Goal: Information Seeking & Learning: Check status

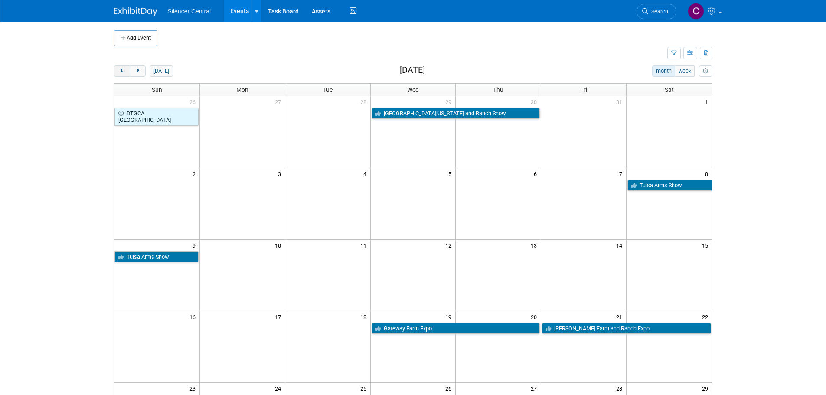
click at [125, 71] on span "prev" at bounding box center [122, 72] width 7 height 6
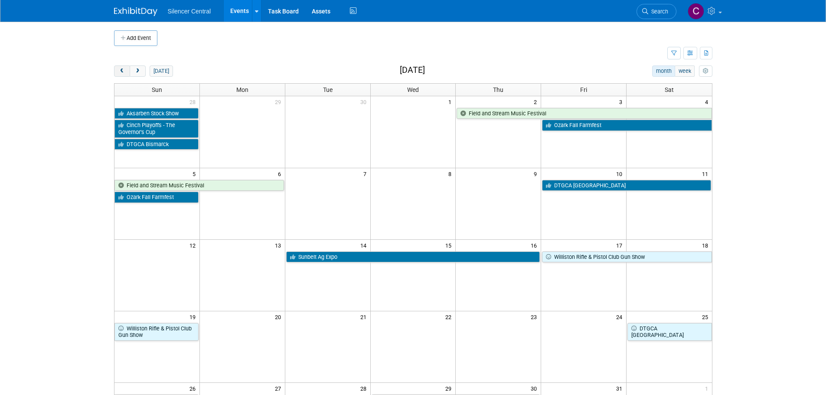
click at [125, 71] on span "prev" at bounding box center [122, 72] width 7 height 6
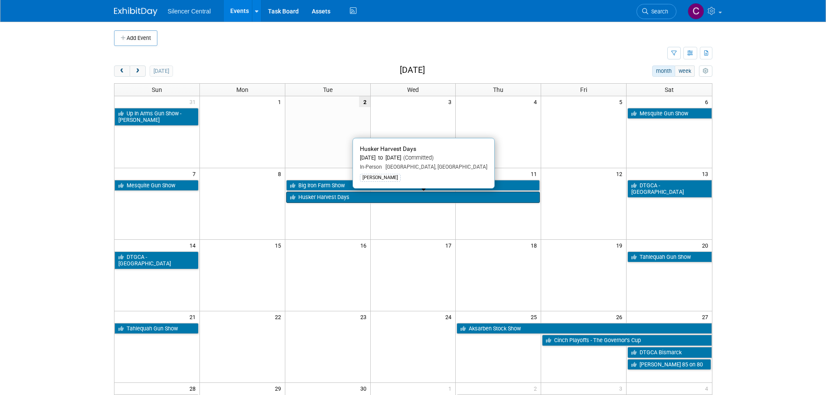
click at [332, 199] on link "Husker Harvest Days" at bounding box center [413, 197] width 254 height 11
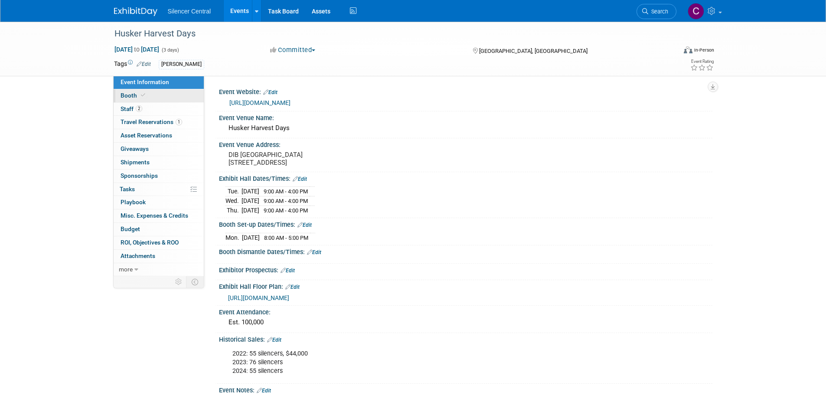
click at [146, 96] on span at bounding box center [143, 95] width 8 height 7
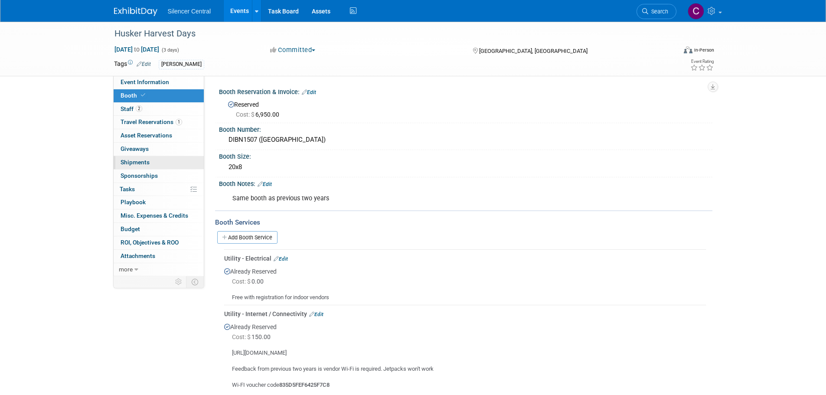
drag, startPoint x: 136, startPoint y: 124, endPoint x: 203, endPoint y: 165, distance: 78.5
click at [136, 124] on span "Travel Reservations 1" at bounding box center [152, 121] width 62 height 7
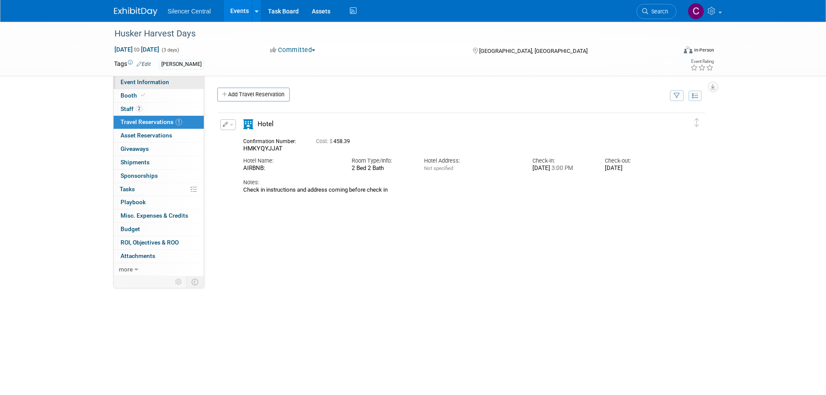
click at [166, 82] on span "Event Information" at bounding box center [145, 82] width 49 height 7
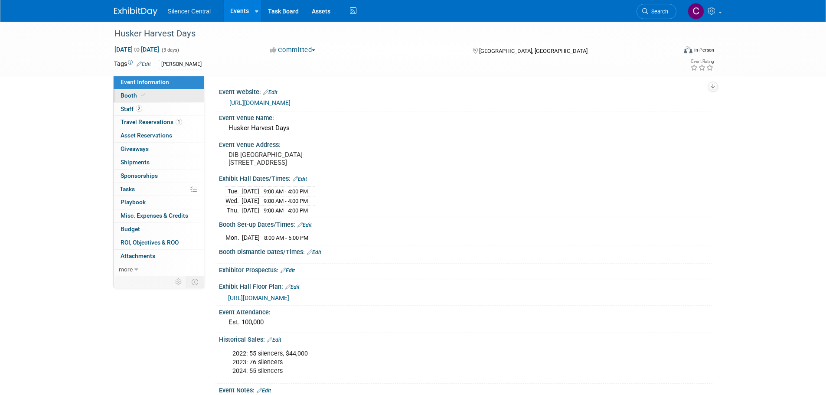
click at [134, 95] on span "Booth" at bounding box center [134, 95] width 26 height 7
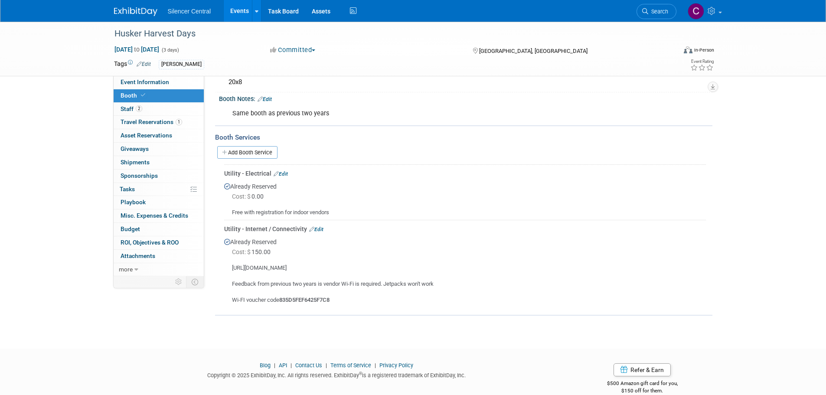
scroll to position [87, 0]
click at [121, 79] on span "Event Information" at bounding box center [145, 82] width 49 height 7
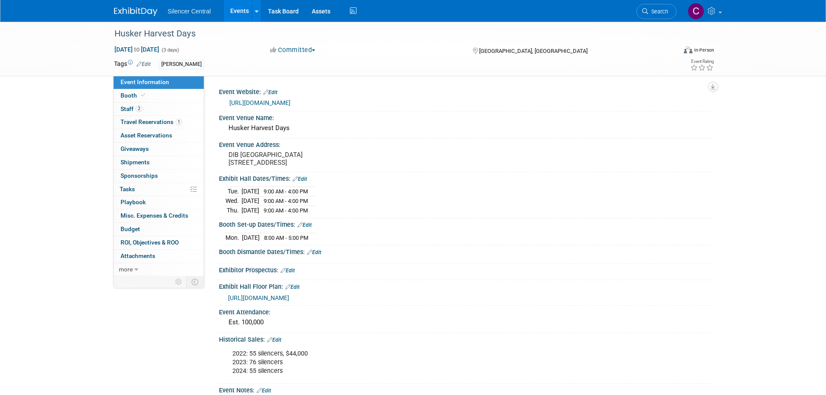
scroll to position [174, 0]
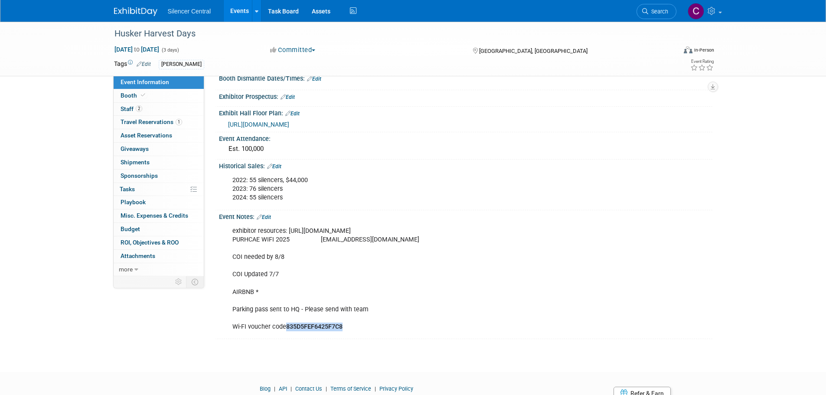
drag, startPoint x: 348, startPoint y: 334, endPoint x: 286, endPoint y: 331, distance: 61.7
click at [286, 331] on div "exhibitor resources: https://hhd24.exh.mapyourshow.com/7_0/main/default PURHCAE…" at bounding box center [421, 279] width 391 height 113
copy b "835D5FEF6425F7C8"
drag, startPoint x: 389, startPoint y: 247, endPoint x: 317, endPoint y: 251, distance: 72.5
click at [317, 251] on div "exhibitor resources: https://hhd24.exh.mapyourshow.com/7_0/main/default PURHCAE…" at bounding box center [421, 279] width 391 height 113
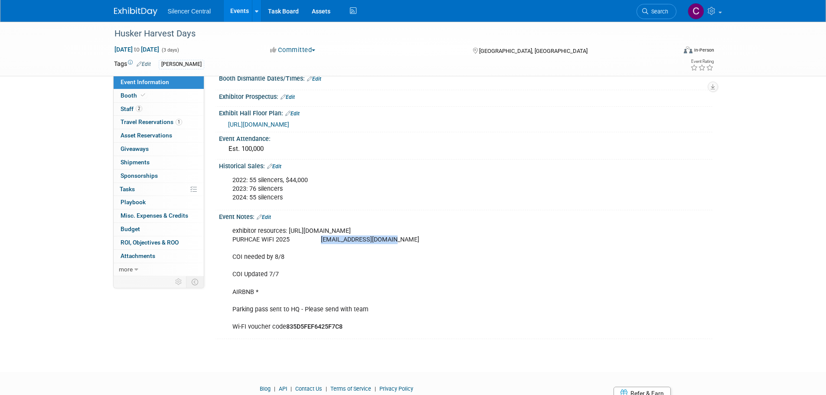
copy div "aclark@team.nxlink.com"
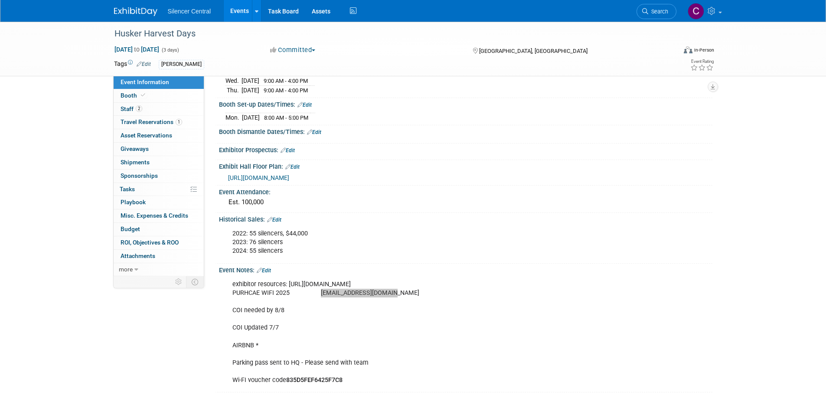
scroll to position [0, 0]
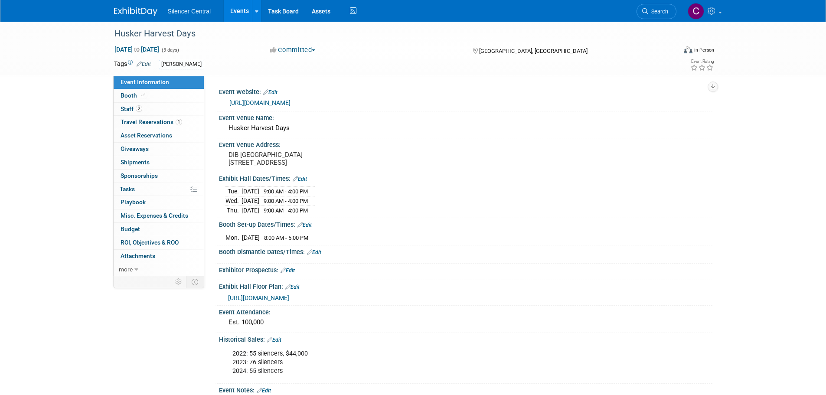
click at [307, 228] on link "Edit" at bounding box center [305, 225] width 14 height 6
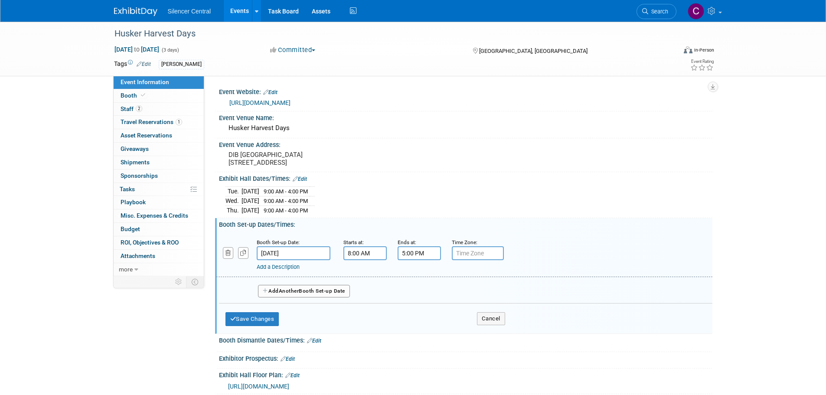
click at [406, 260] on input "5:00 PM" at bounding box center [419, 253] width 43 height 14
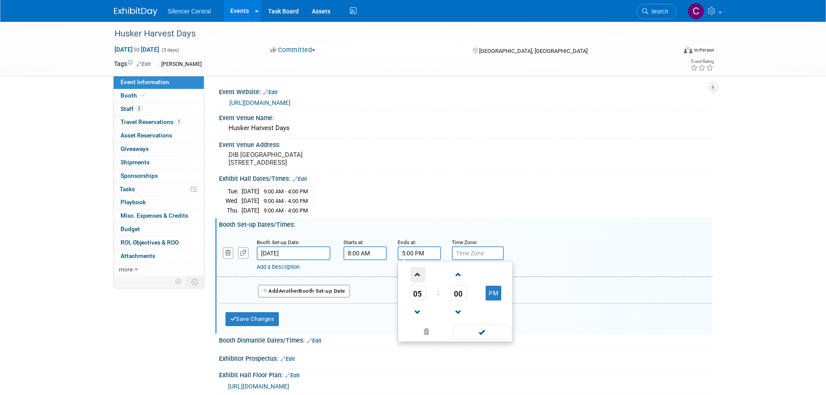
click at [419, 275] on span at bounding box center [417, 274] width 15 height 15
type input "7:00 PM"
click at [456, 334] on span at bounding box center [482, 332] width 59 height 15
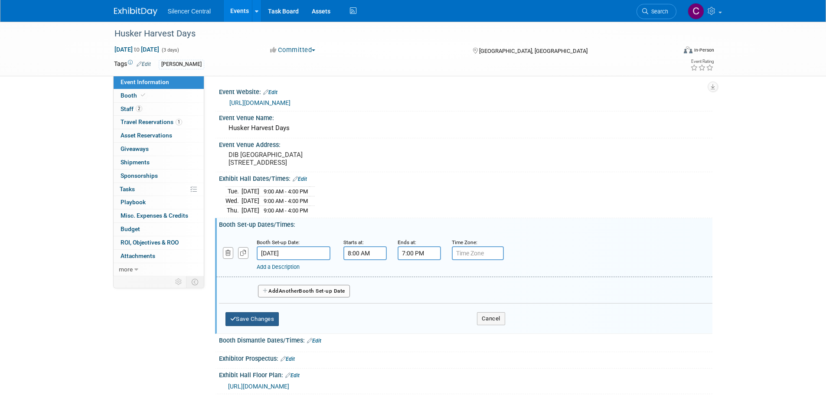
click at [239, 326] on button "Save Changes" at bounding box center [253, 319] width 54 height 14
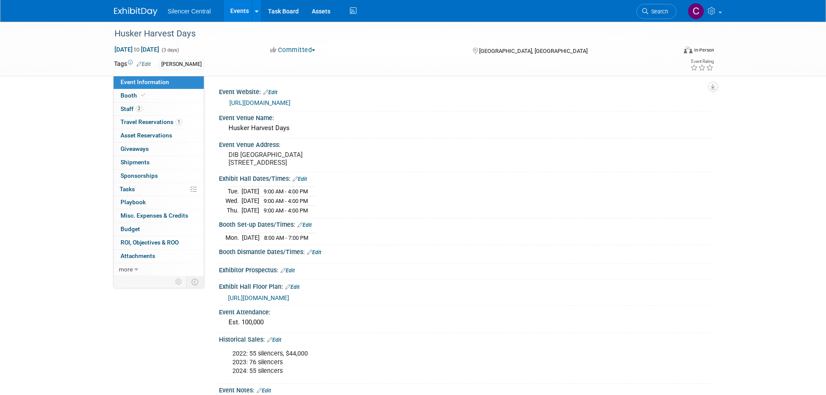
click at [138, 10] on img at bounding box center [135, 11] width 43 height 9
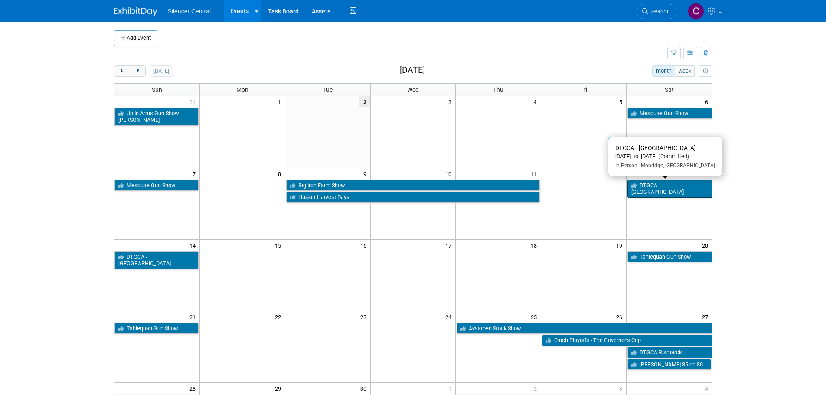
click at [655, 184] on link "DTGCA - Mobridge" at bounding box center [670, 189] width 84 height 18
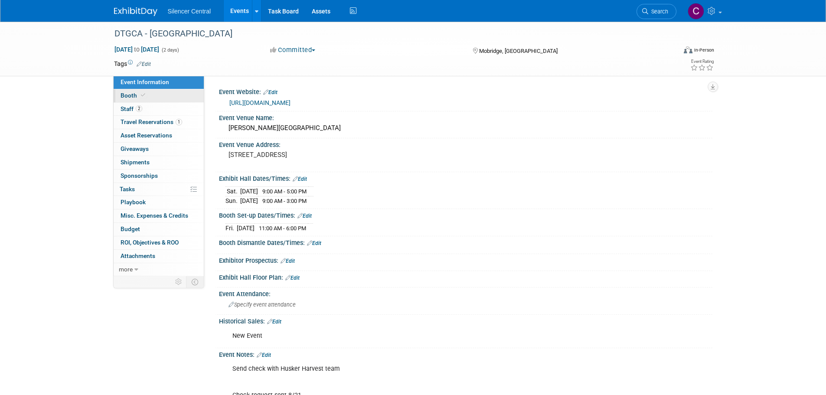
click at [163, 100] on link "Booth" at bounding box center [159, 95] width 90 height 13
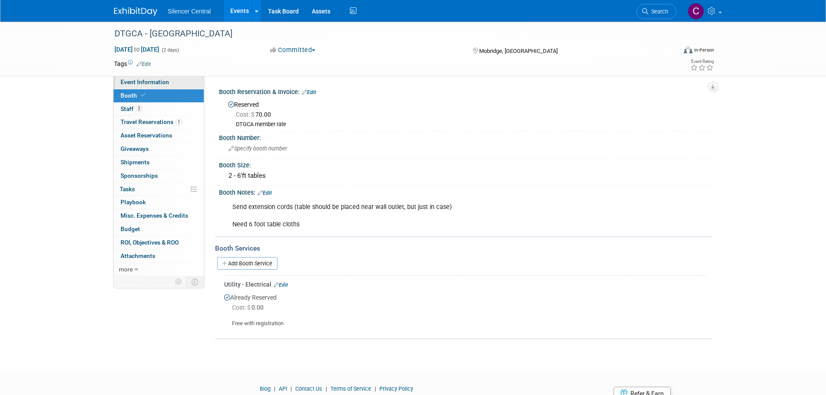
click at [164, 78] on link "Event Information" at bounding box center [159, 82] width 90 height 13
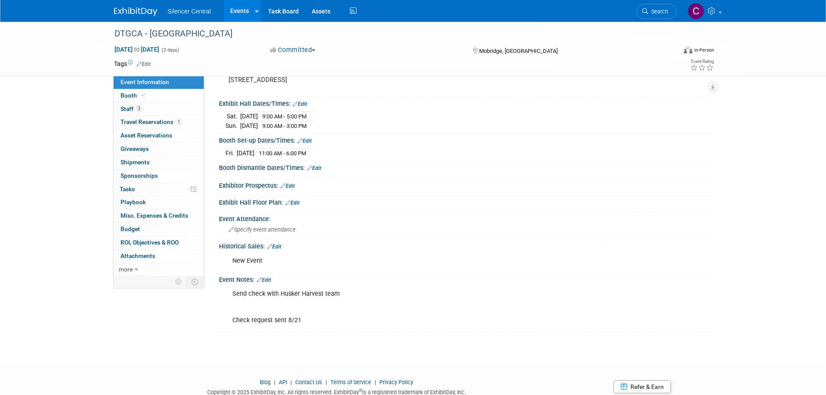
scroll to position [87, 0]
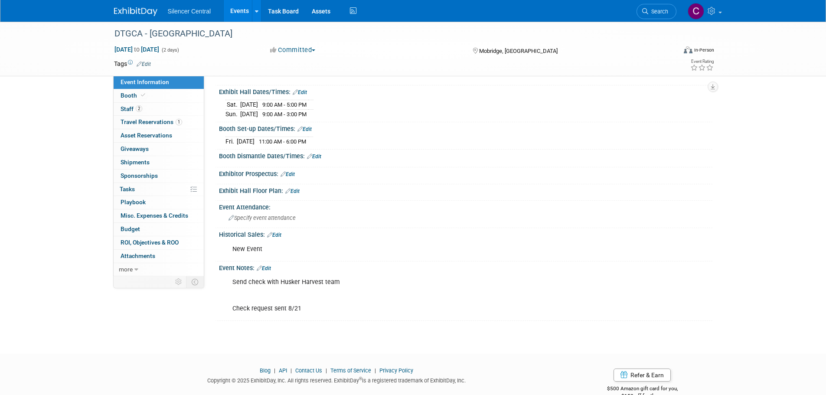
click at [136, 11] on img at bounding box center [135, 11] width 43 height 9
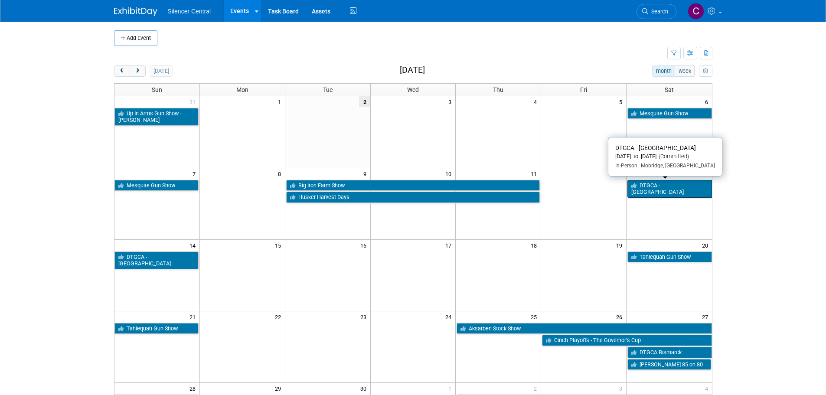
click at [679, 189] on link "DTGCA - [GEOGRAPHIC_DATA]" at bounding box center [670, 189] width 84 height 18
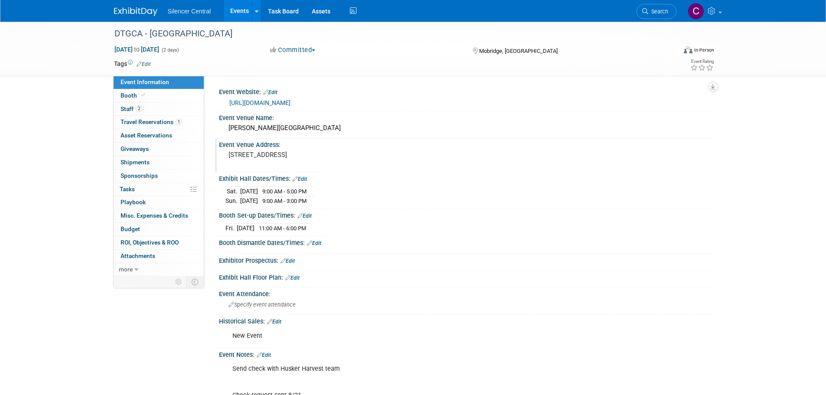
drag, startPoint x: 142, startPoint y: 99, endPoint x: 346, endPoint y: 161, distance: 212.9
click at [142, 99] on link "Booth" at bounding box center [159, 95] width 90 height 13
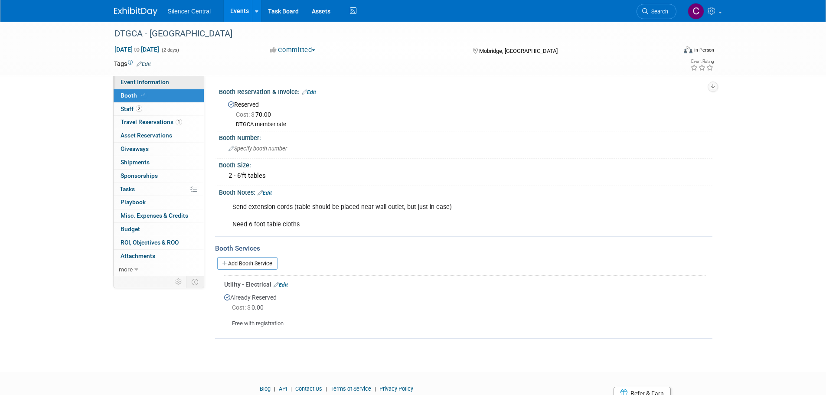
click at [144, 82] on span "Event Information" at bounding box center [145, 82] width 49 height 7
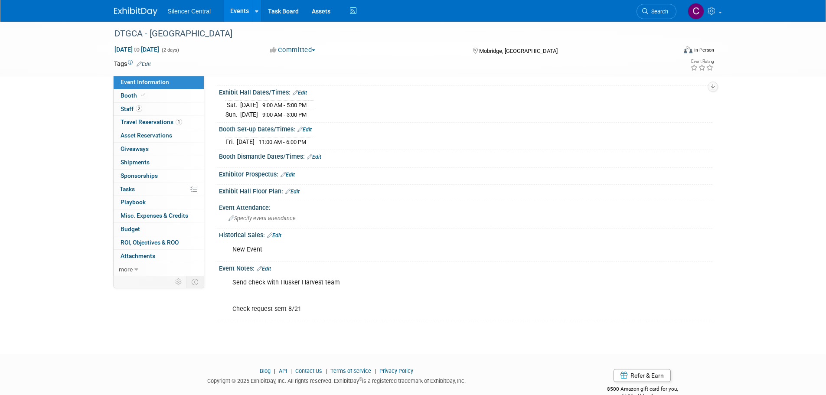
scroll to position [87, 0]
click at [132, 126] on link "1 Travel Reservations 1" at bounding box center [159, 122] width 90 height 13
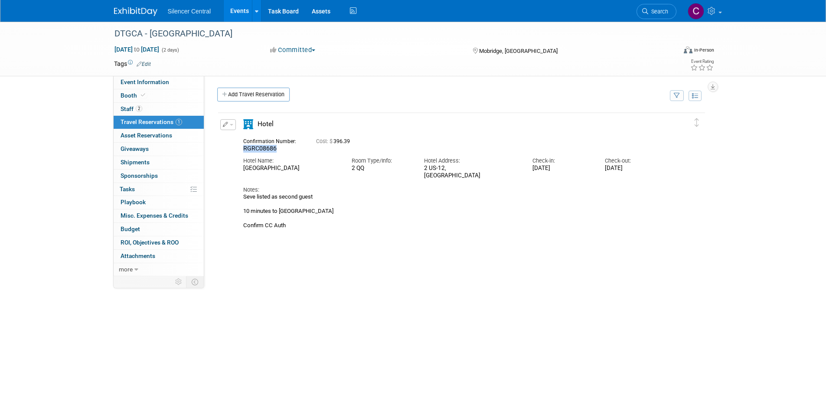
drag, startPoint x: 280, startPoint y: 150, endPoint x: 242, endPoint y: 151, distance: 37.8
click at [242, 151] on div "Confirmation Number: RGRC08686" at bounding box center [273, 144] width 73 height 17
copy span "RGRC08686"
click at [149, 83] on span "Event Information" at bounding box center [145, 82] width 49 height 7
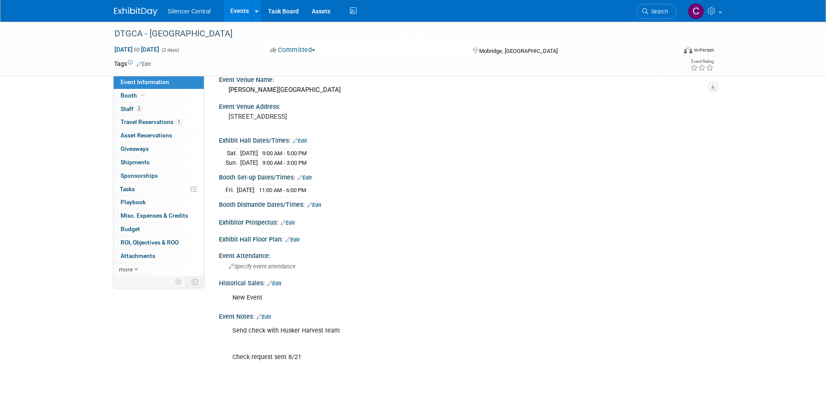
scroll to position [87, 0]
